Goal: Transaction & Acquisition: Purchase product/service

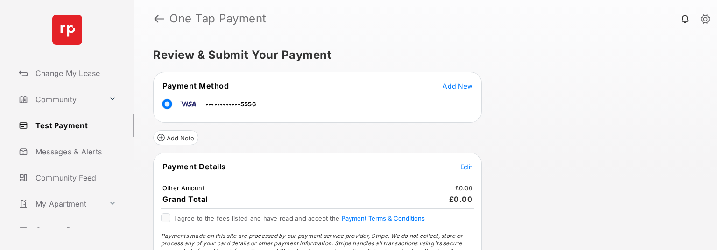
click at [467, 163] on span "Edit" at bounding box center [466, 167] width 12 height 8
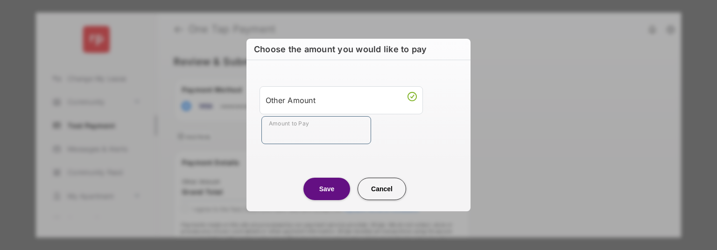
click at [297, 129] on input "Amount to Pay" at bounding box center [316, 130] width 110 height 28
type input "**"
click at [329, 190] on button "Save" at bounding box center [326, 189] width 47 height 22
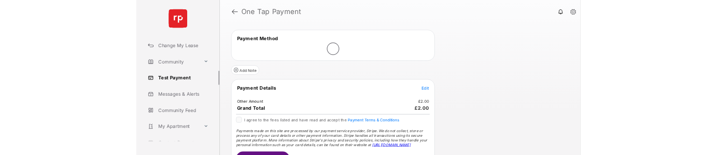
scroll to position [47, 0]
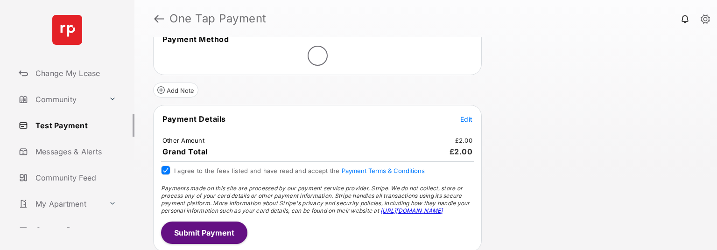
click at [197, 226] on button "Submit Payment" at bounding box center [204, 233] width 86 height 22
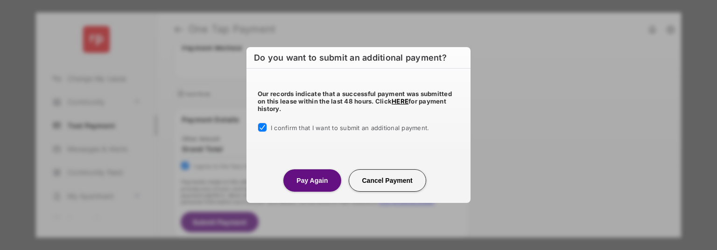
click at [308, 178] on button "Pay Again" at bounding box center [311, 180] width 57 height 22
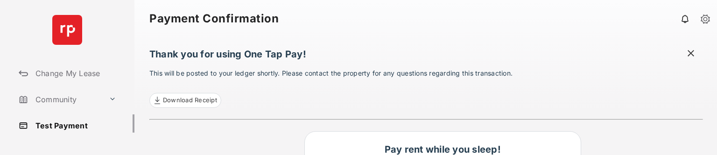
click at [63, 124] on link "Test Payment" at bounding box center [75, 125] width 120 height 22
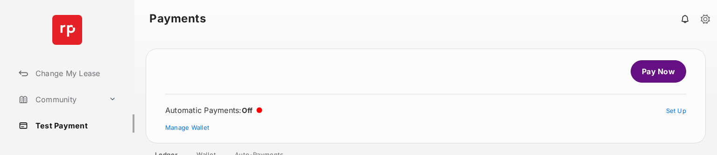
click at [663, 72] on link "Pay Now" at bounding box center [659, 71] width 56 height 22
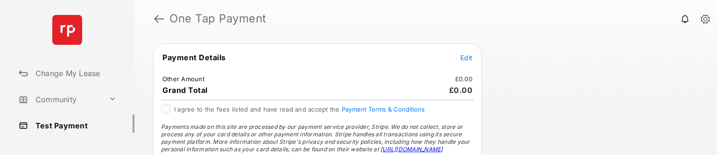
scroll to position [93, 0]
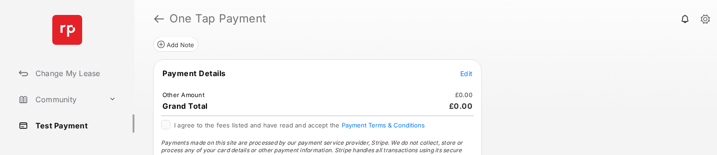
click at [465, 72] on span "Edit" at bounding box center [466, 74] width 12 height 8
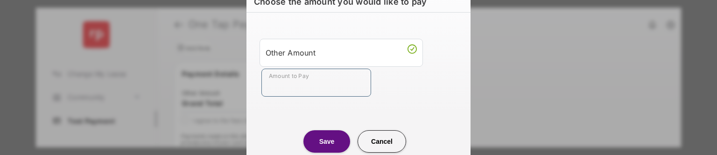
click at [347, 88] on input "Amount to Pay" at bounding box center [316, 83] width 110 height 28
type input "**"
click at [324, 140] on button "Save" at bounding box center [326, 141] width 47 height 22
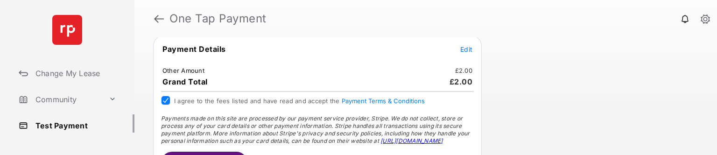
scroll to position [142, 0]
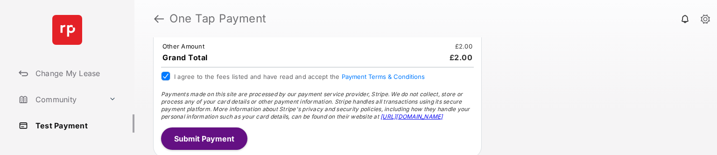
click at [226, 133] on button "Submit Payment" at bounding box center [204, 138] width 86 height 22
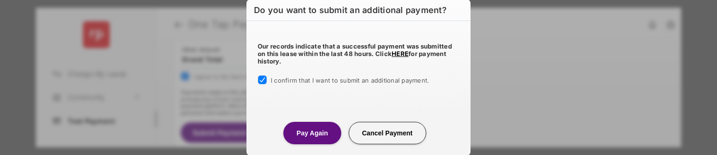
click at [314, 134] on button "Pay Again" at bounding box center [311, 133] width 57 height 22
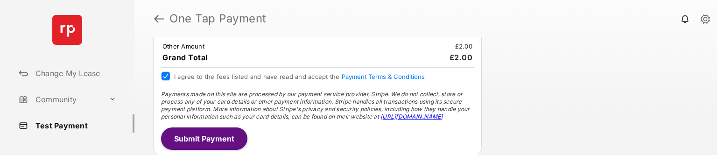
click at [188, 132] on button "Submit Payment" at bounding box center [204, 138] width 86 height 22
click at [233, 134] on button "Submit Payment" at bounding box center [204, 138] width 86 height 22
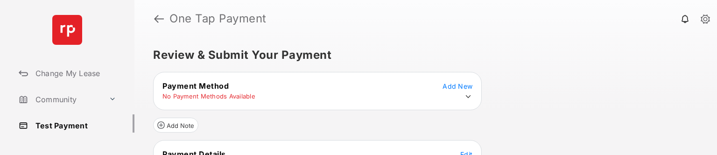
click at [464, 93] on icon at bounding box center [468, 96] width 8 height 8
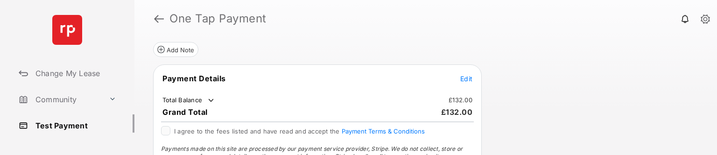
scroll to position [93, 0]
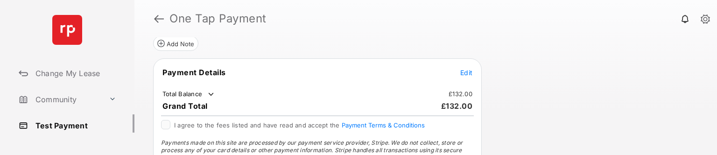
click at [470, 71] on span "Edit" at bounding box center [466, 73] width 12 height 8
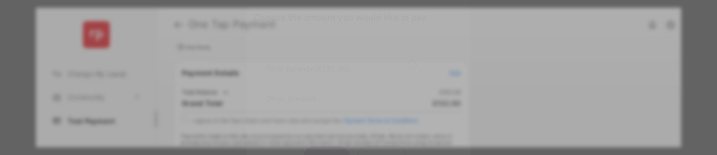
scroll to position [8, 0]
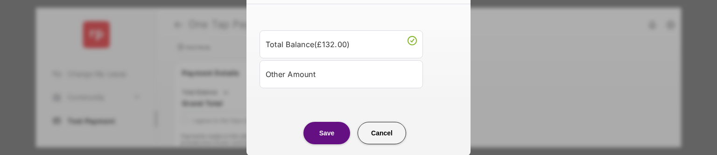
click at [362, 75] on div "Other Amount" at bounding box center [341, 74] width 151 height 16
click at [322, 93] on input "Amount to Pay" at bounding box center [316, 103] width 110 height 28
type input "**"
click at [331, 137] on button "Save" at bounding box center [326, 134] width 47 height 22
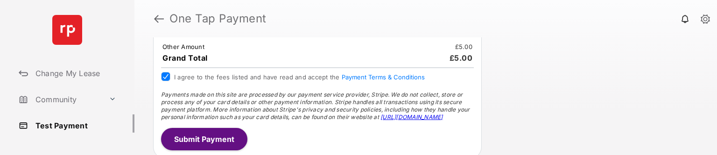
scroll to position [142, 0]
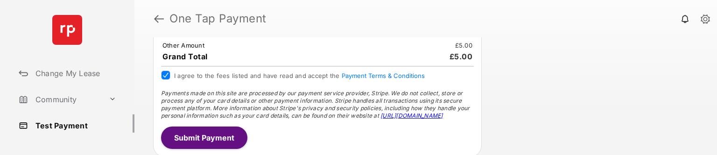
click at [212, 133] on button "Submit Payment" at bounding box center [204, 138] width 86 height 22
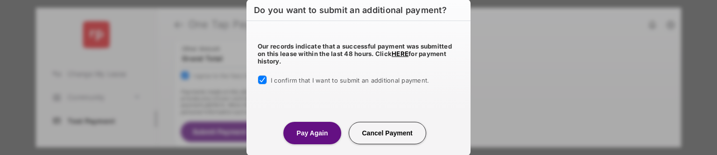
click at [308, 129] on button "Pay Again" at bounding box center [311, 133] width 57 height 22
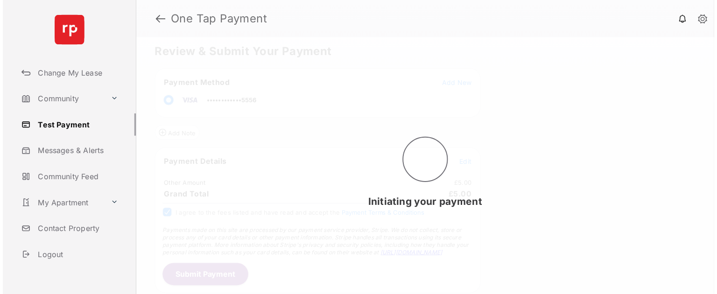
scroll to position [0, 0]
